Goal: Information Seeking & Learning: Find specific fact

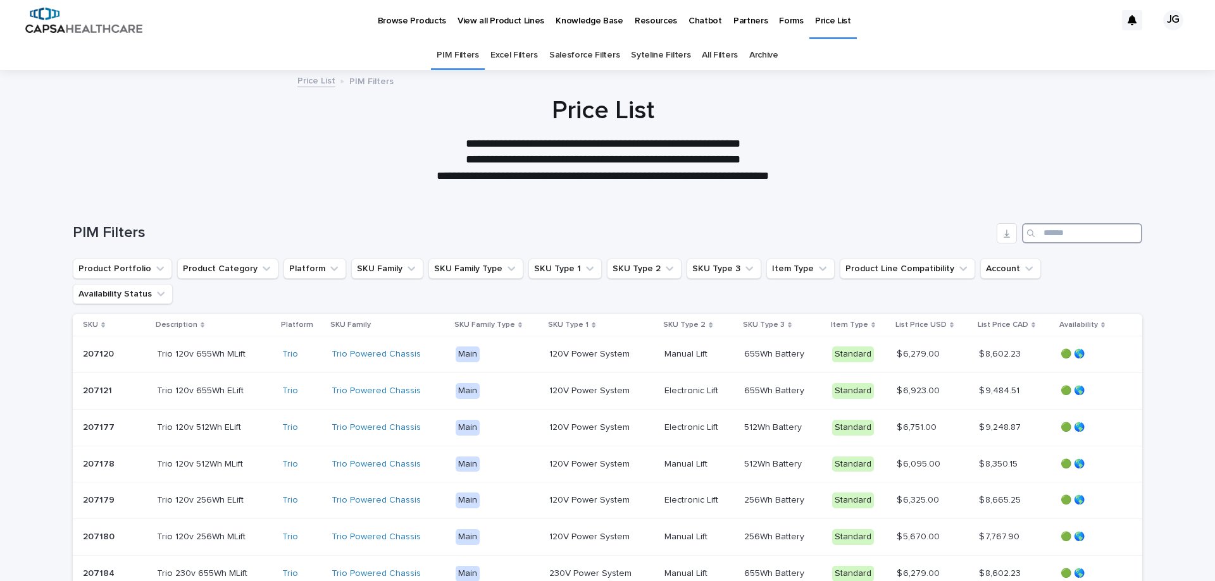
click at [1057, 239] on input "Search" at bounding box center [1082, 233] width 120 height 20
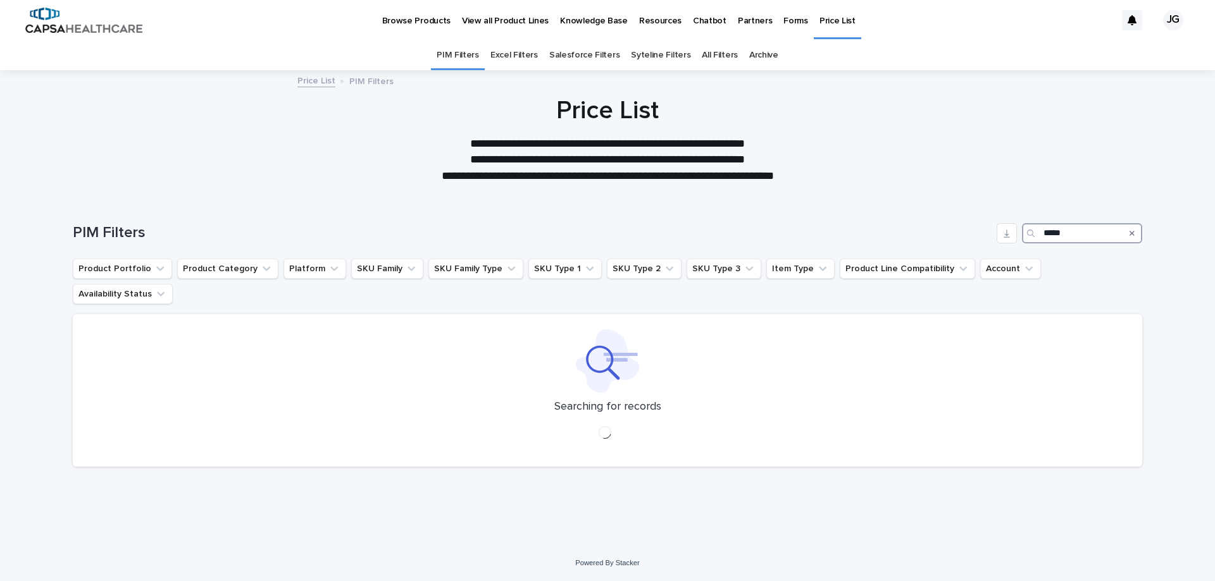
type input "*****"
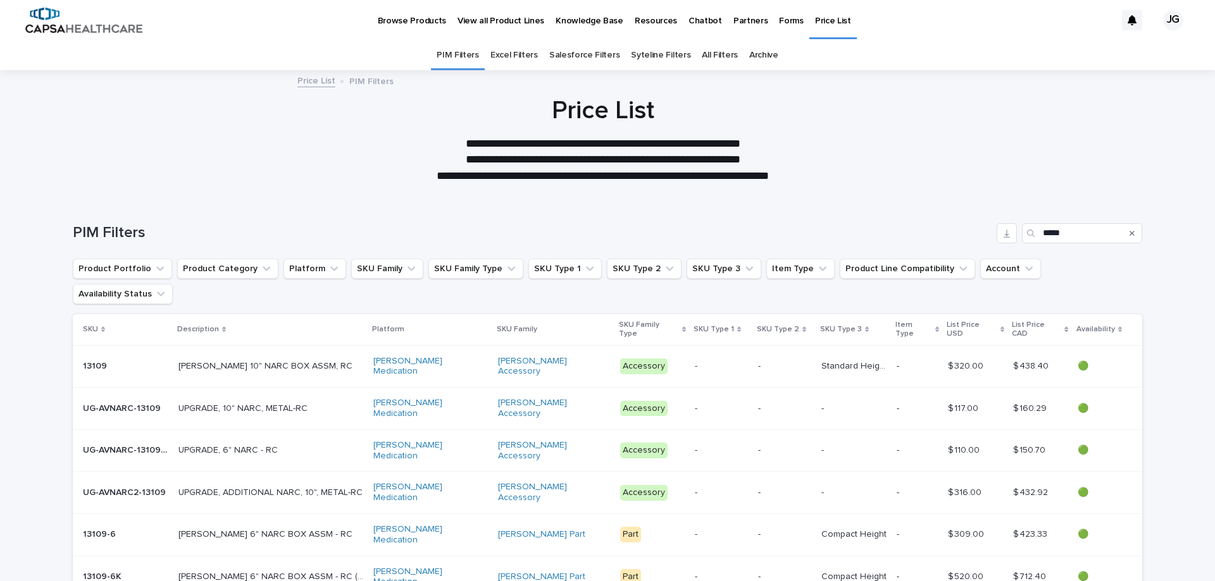
click at [96, 359] on p "13109" at bounding box center [96, 365] width 27 height 13
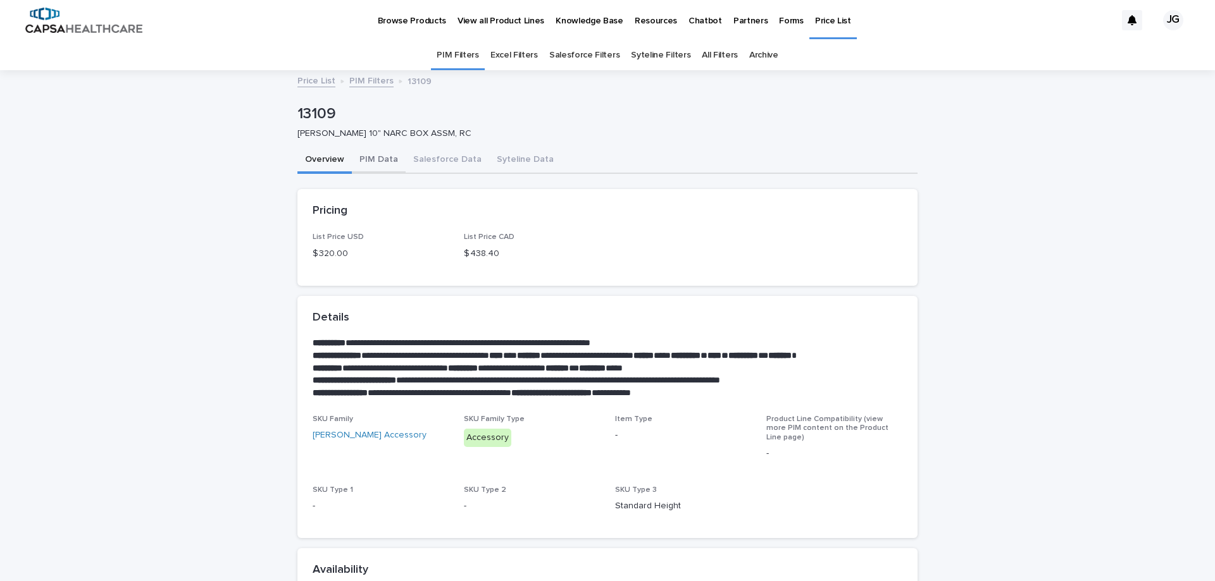
click at [387, 161] on button "PIM Data" at bounding box center [379, 160] width 54 height 27
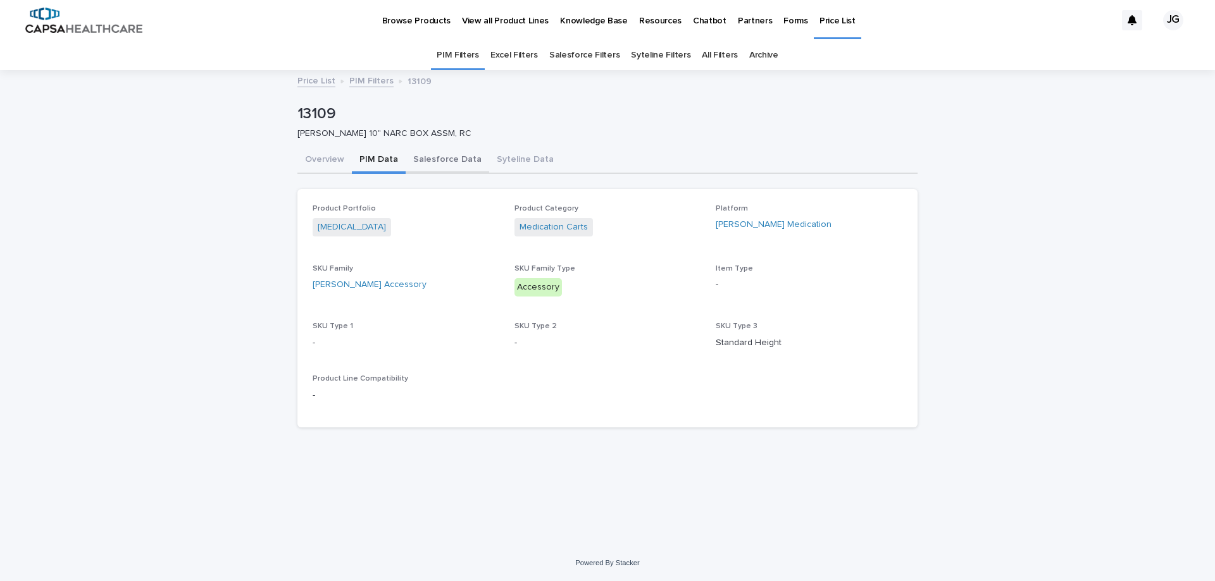
click at [429, 155] on button "Salesforce Data" at bounding box center [448, 160] width 84 height 27
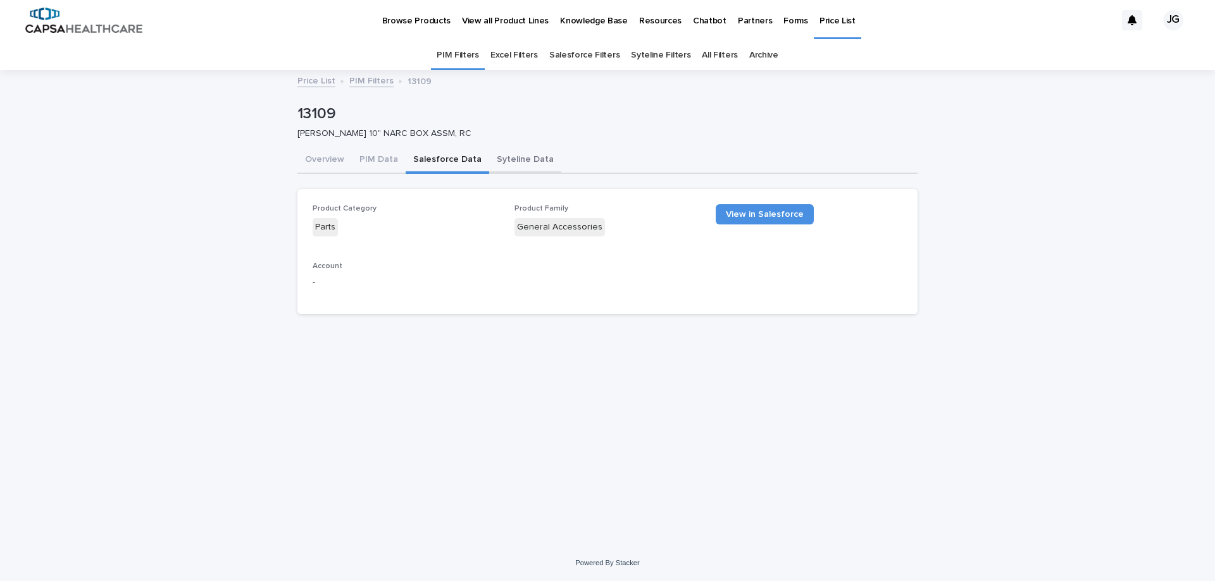
click at [503, 165] on button "Syteline Data" at bounding box center [525, 160] width 72 height 27
